Goal: Task Accomplishment & Management: Use online tool/utility

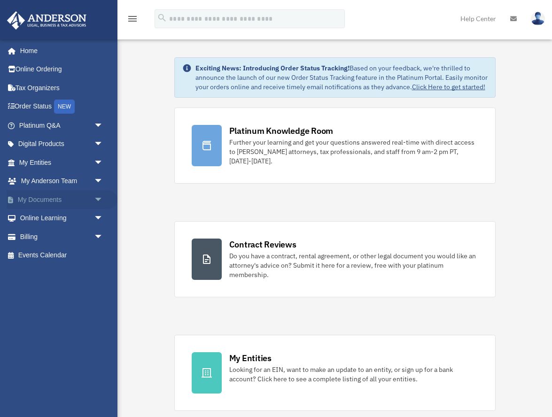
click at [101, 197] on span "arrow_drop_down" at bounding box center [103, 199] width 19 height 19
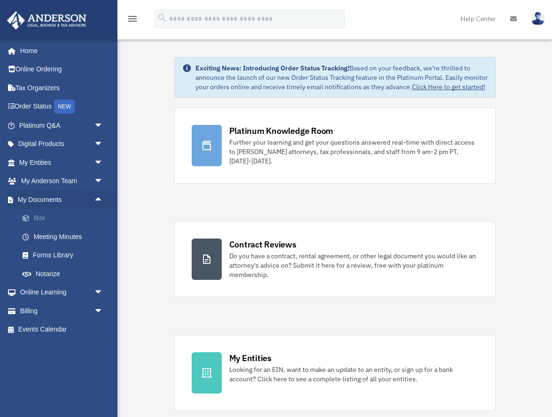
click at [39, 212] on link "Box" at bounding box center [65, 218] width 104 height 19
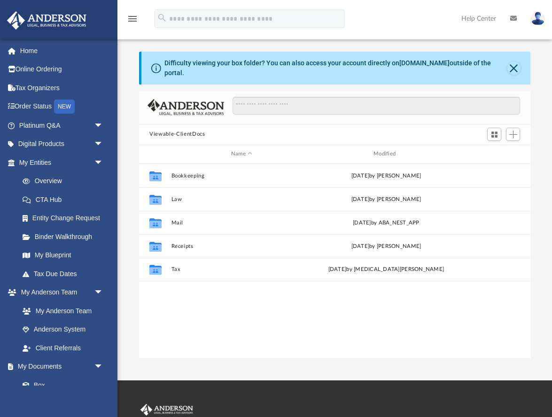
scroll to position [214, 391]
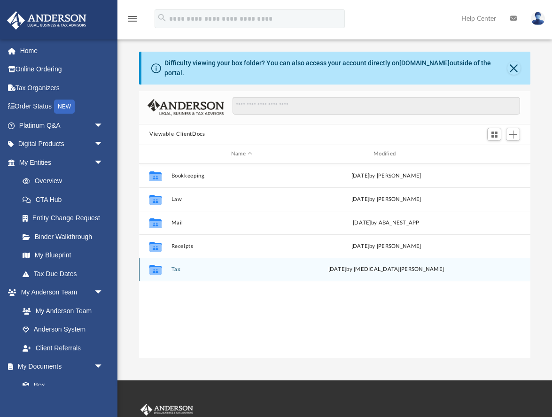
click at [177, 266] on button "Tax" at bounding box center [242, 269] width 141 height 6
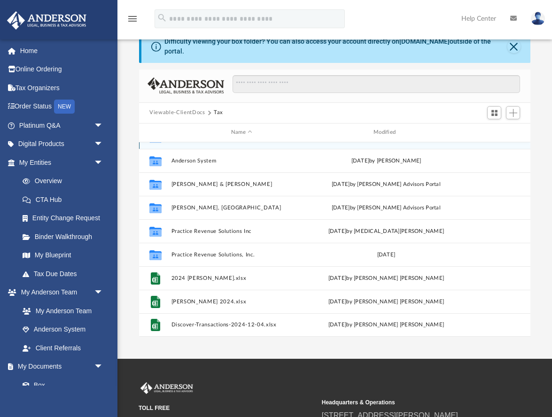
scroll to position [17, 0]
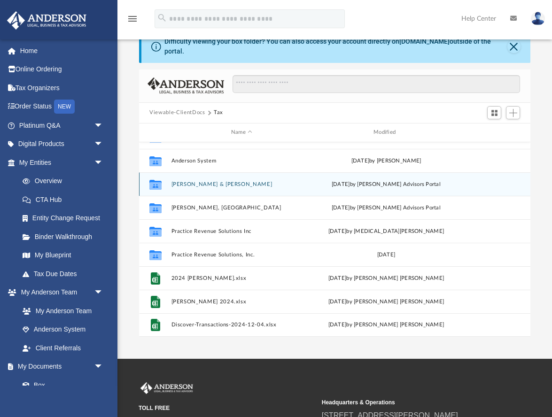
click at [234, 181] on button "[PERSON_NAME] & [PERSON_NAME]" at bounding box center [242, 184] width 141 height 6
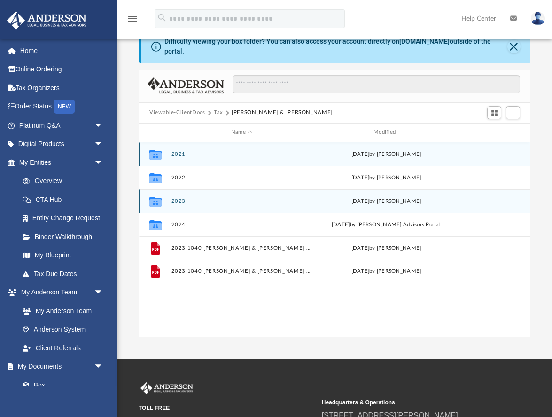
scroll to position [0, 0]
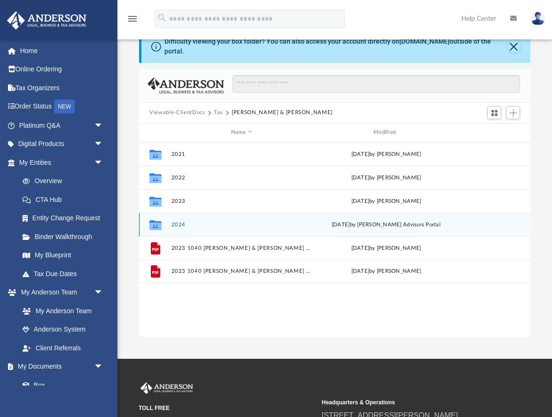
click at [182, 221] on button "2024" at bounding box center [242, 224] width 141 height 6
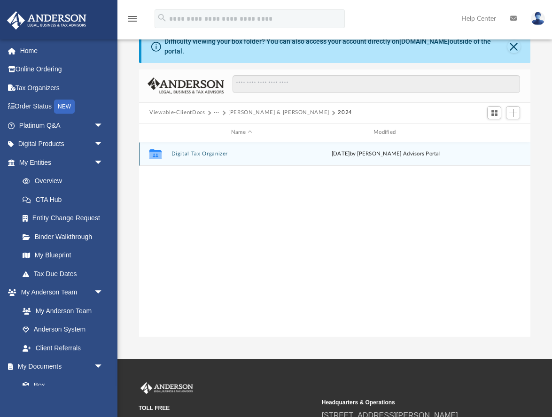
click at [203, 151] on button "Digital Tax Organizer" at bounding box center [242, 154] width 141 height 6
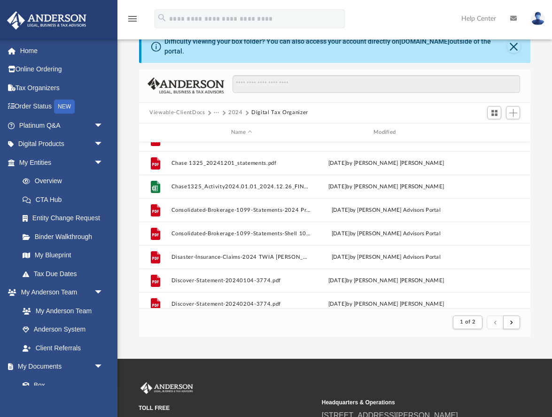
scroll to position [603, 0]
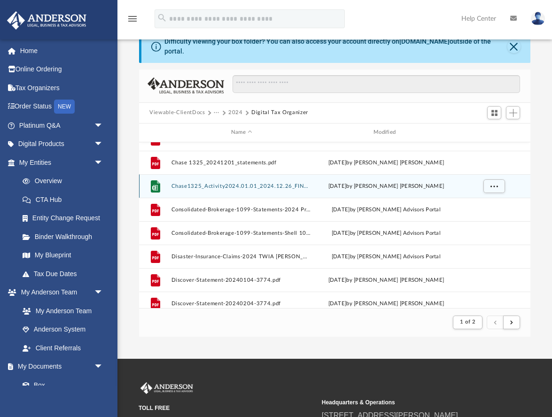
click at [236, 183] on button "Chase1325_Activity2024.01.01_2024.12.26_FINAL.xlsx" at bounding box center [242, 186] width 141 height 6
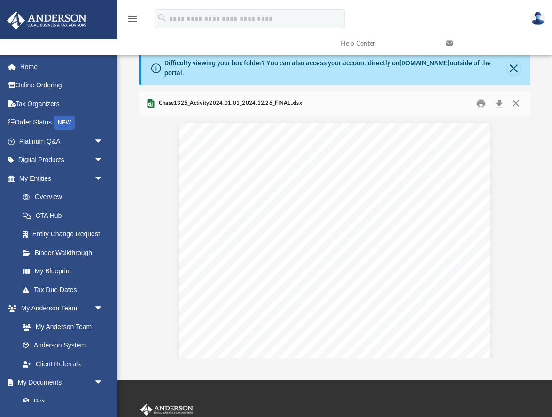
scroll to position [0, 0]
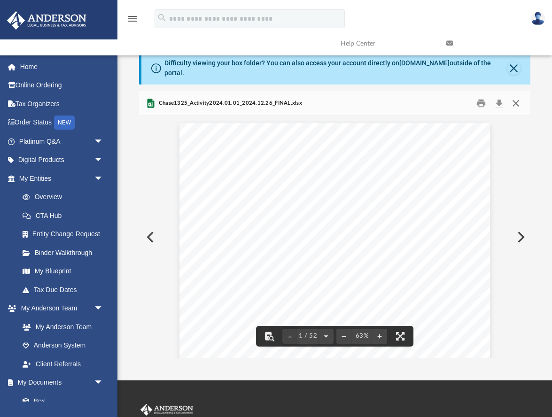
click at [516, 97] on button "Close" at bounding box center [515, 103] width 17 height 15
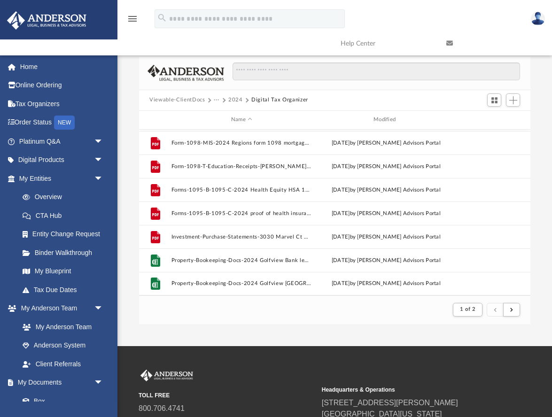
scroll to position [35, 0]
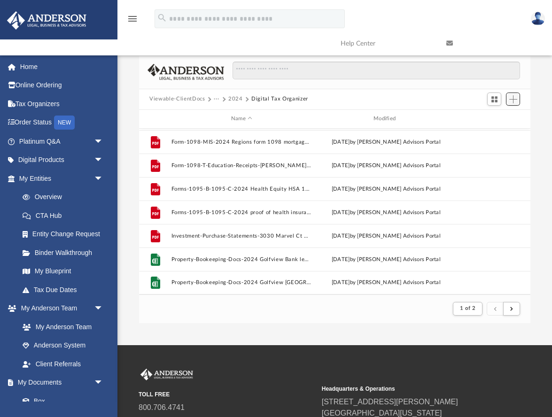
click at [516, 95] on span "Add" at bounding box center [513, 99] width 8 height 8
click at [498, 111] on li "Upload" at bounding box center [500, 112] width 30 height 10
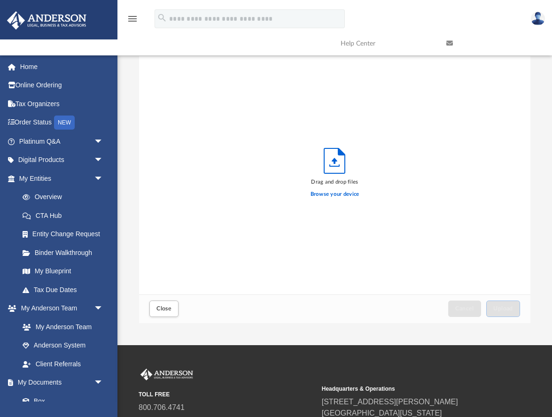
scroll to position [238, 391]
click at [339, 190] on label "Browse your device" at bounding box center [335, 194] width 49 height 8
click at [0, 0] on input "Browse your device" at bounding box center [0, 0] width 0 height 0
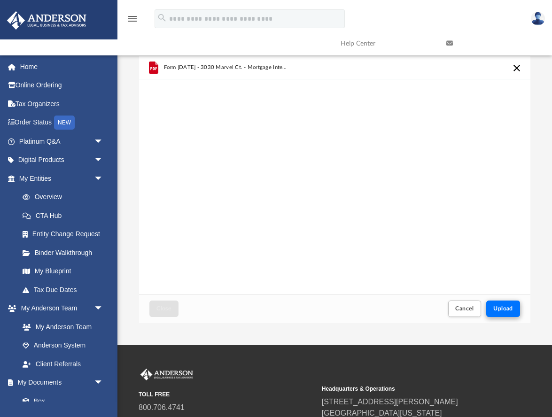
click at [504, 306] on span "Upload" at bounding box center [504, 309] width 20 height 6
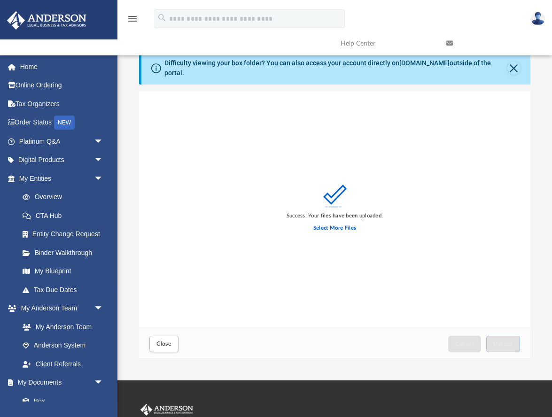
scroll to position [0, 0]
click at [512, 65] on button "Close" at bounding box center [514, 68] width 13 height 13
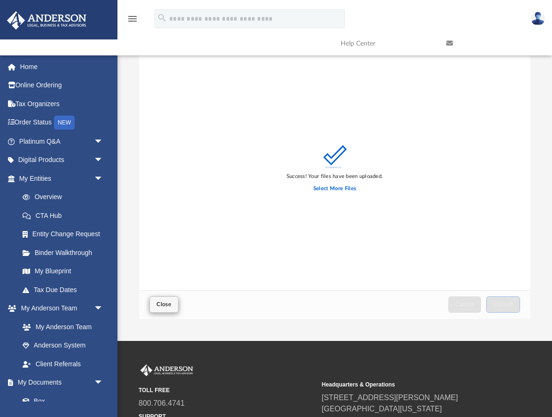
click at [164, 302] on span "Close" at bounding box center [164, 305] width 15 height 6
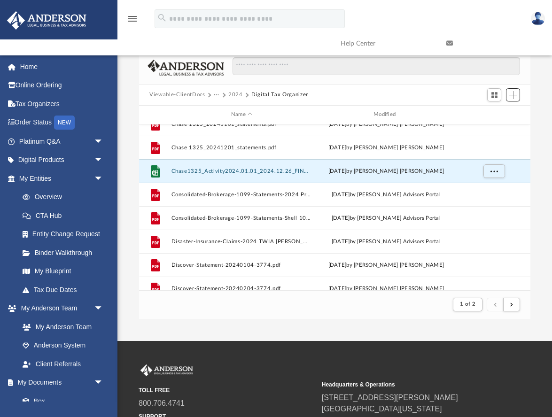
scroll to position [585, 0]
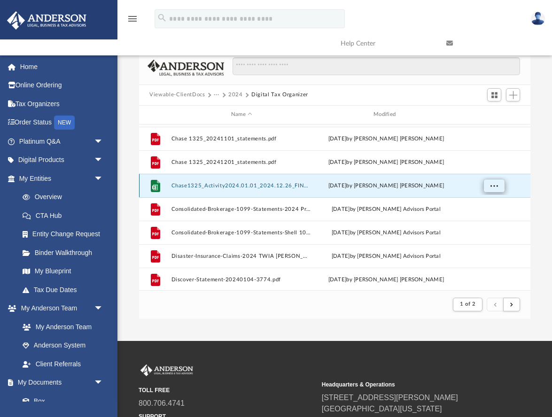
click at [493, 186] on span "More options" at bounding box center [495, 185] width 8 height 5
click at [487, 220] on li "Download" at bounding box center [485, 220] width 27 height 10
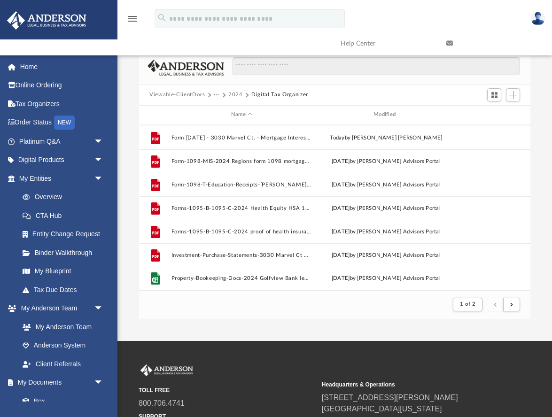
scroll to position [1009, 0]
click at [514, 307] on button "submit" at bounding box center [511, 305] width 17 height 14
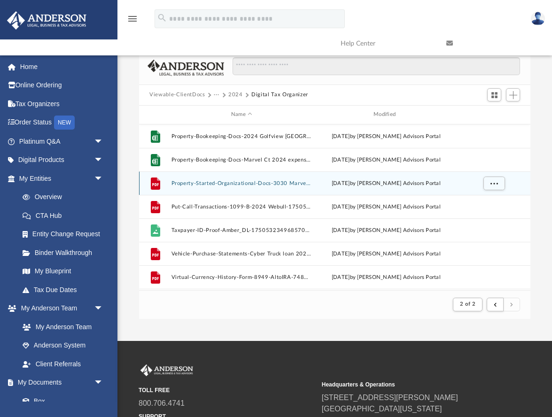
scroll to position [0, 0]
